Goal: Check status: Check status

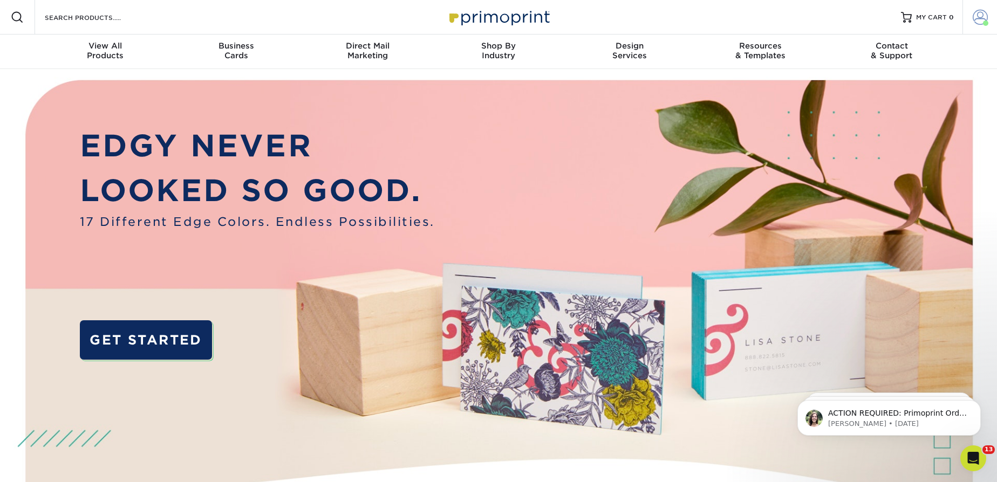
click at [985, 17] on span at bounding box center [979, 17] width 15 height 15
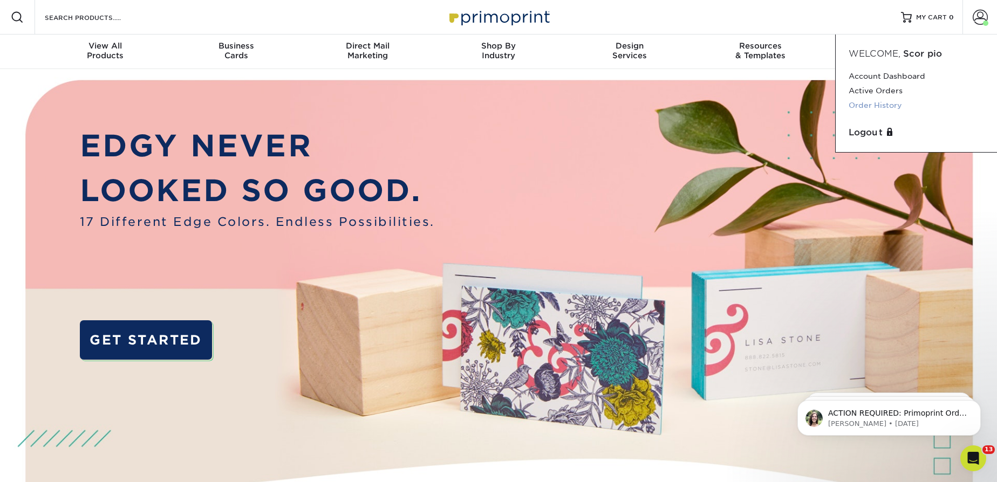
click at [883, 105] on link "Order History" at bounding box center [915, 105] width 135 height 15
click at [883, 91] on link "Active Orders" at bounding box center [915, 91] width 135 height 15
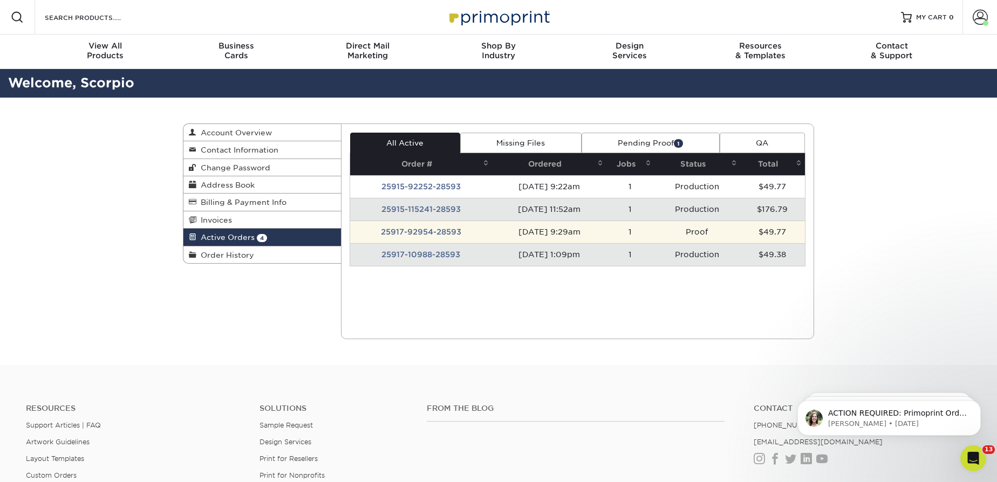
click at [431, 226] on td "25917-92954-28593" at bounding box center [421, 232] width 142 height 23
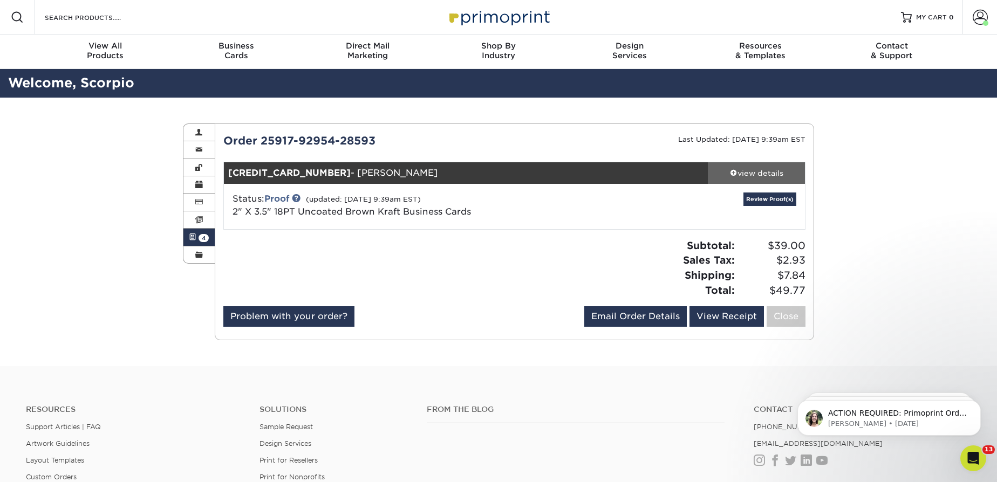
click at [751, 171] on div "view details" at bounding box center [755, 173] width 97 height 11
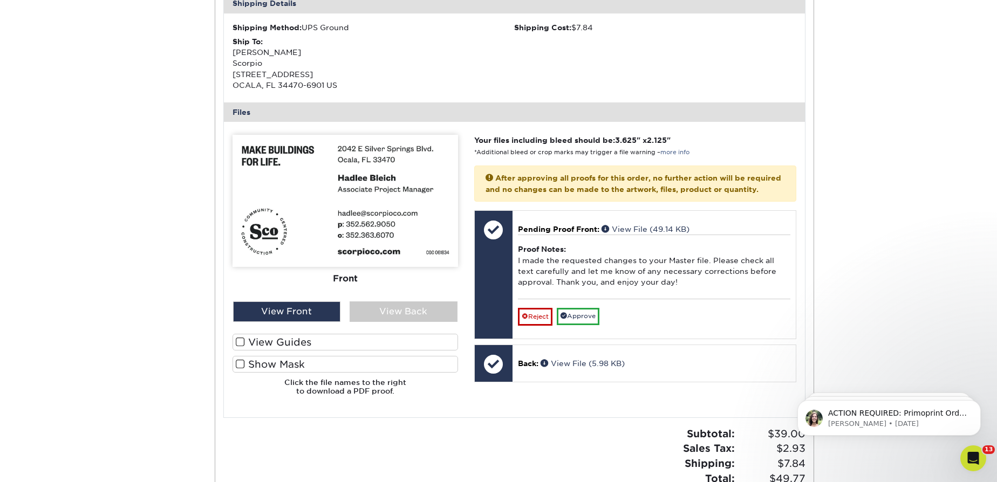
scroll to position [343, 0]
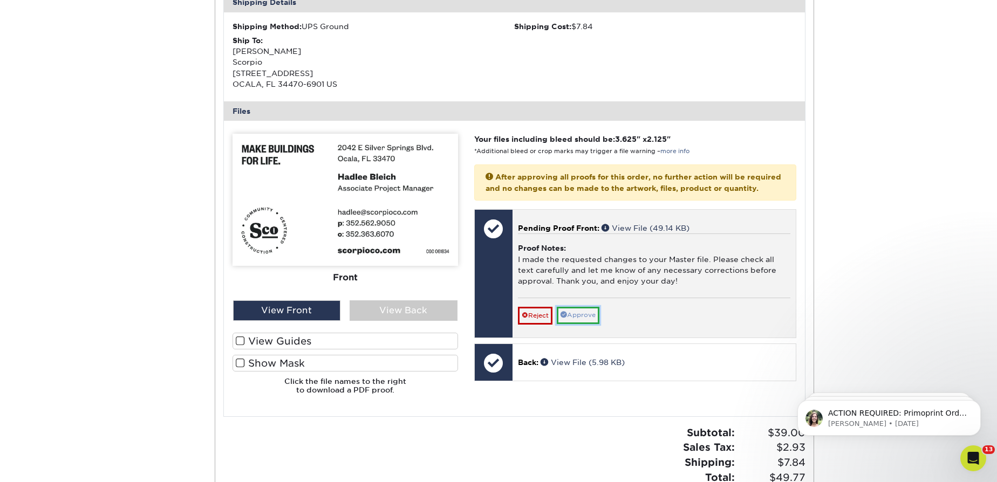
click at [575, 322] on link "Approve" at bounding box center [577, 315] width 43 height 17
